Goal: Task Accomplishment & Management: Manage account settings

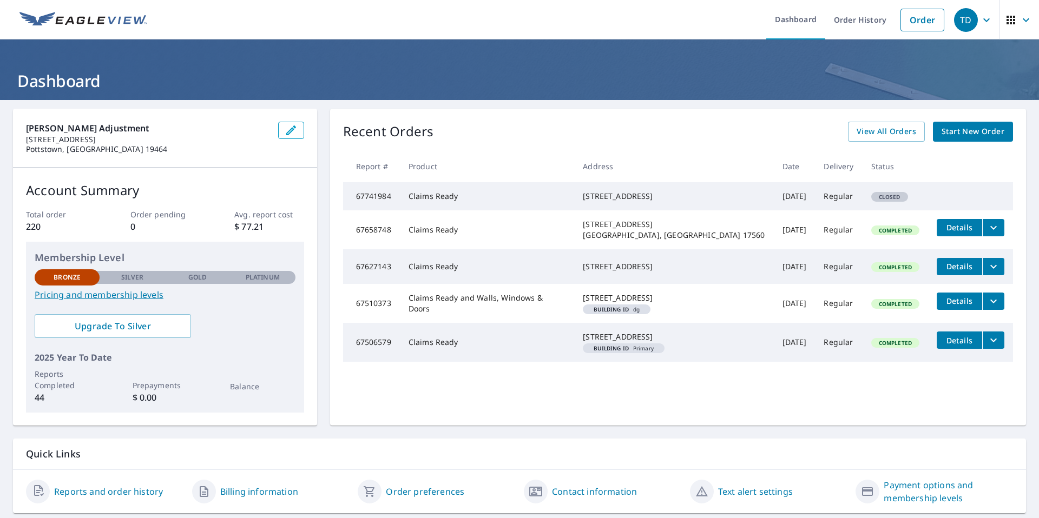
click at [980, 21] on icon "button" at bounding box center [986, 20] width 13 height 13
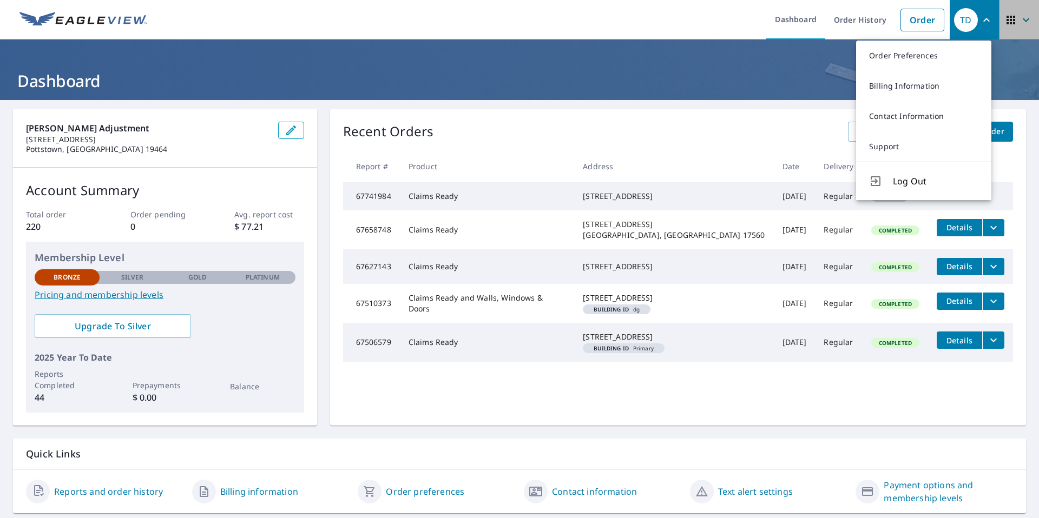
click at [1023, 19] on icon "button" at bounding box center [1026, 20] width 6 height 4
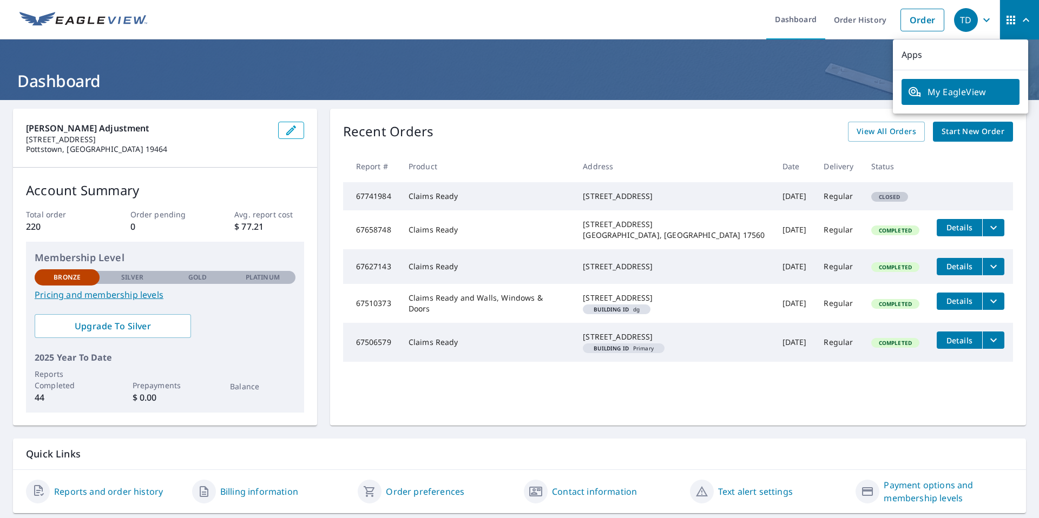
click at [954, 21] on div "TD" at bounding box center [966, 20] width 24 height 24
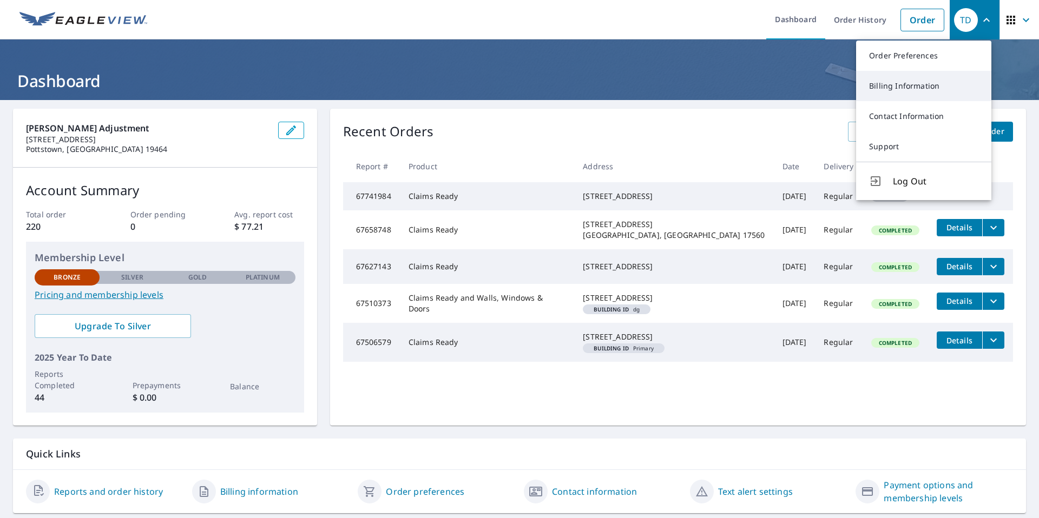
click at [919, 89] on link "Billing Information" at bounding box center [923, 86] width 135 height 30
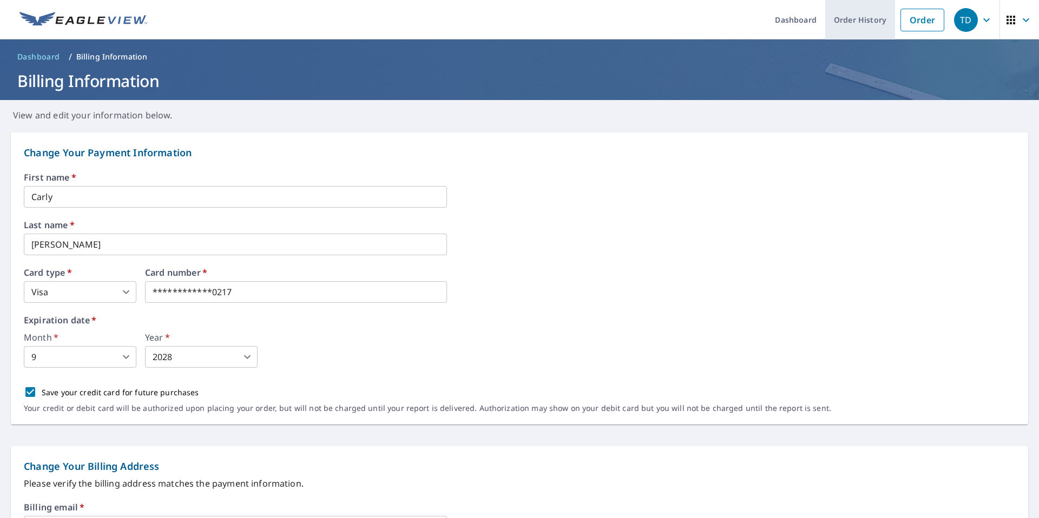
click at [855, 18] on link "Order History" at bounding box center [860, 20] width 70 height 40
